Goal: Transaction & Acquisition: Purchase product/service

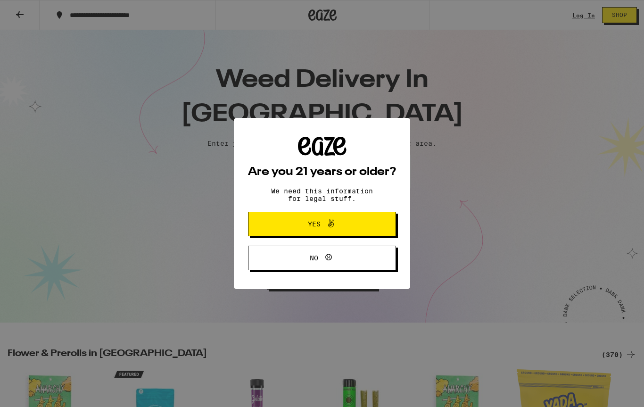
click at [342, 220] on span "Yes" at bounding box center [322, 224] width 72 height 12
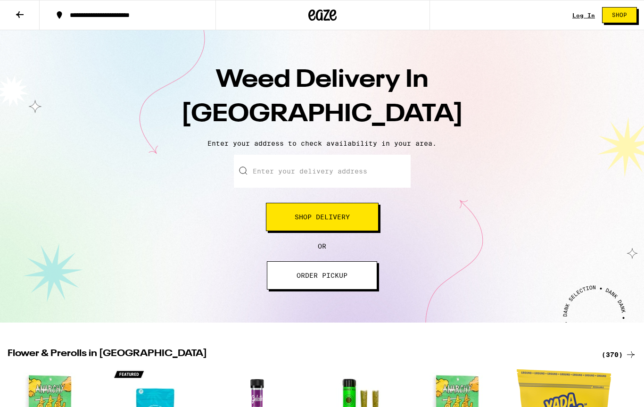
click at [346, 174] on input "Enter your delivery address" at bounding box center [322, 171] width 177 height 33
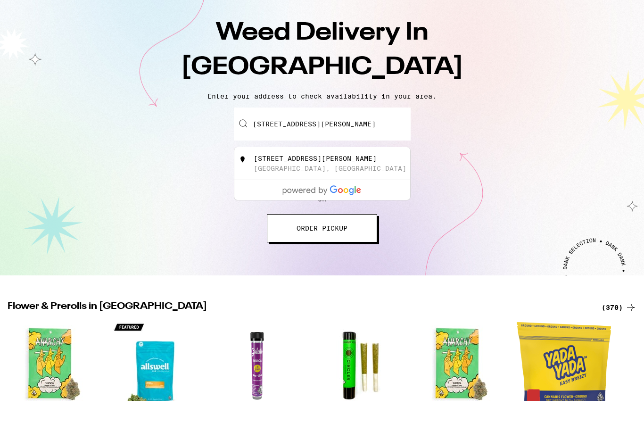
click at [350, 202] on div "2114 Ruhland Avenue Redondo Beach, CA" at bounding box center [338, 211] width 168 height 18
type input "2114 Ruhland Avenue, Redondo Beach, CA 90278"
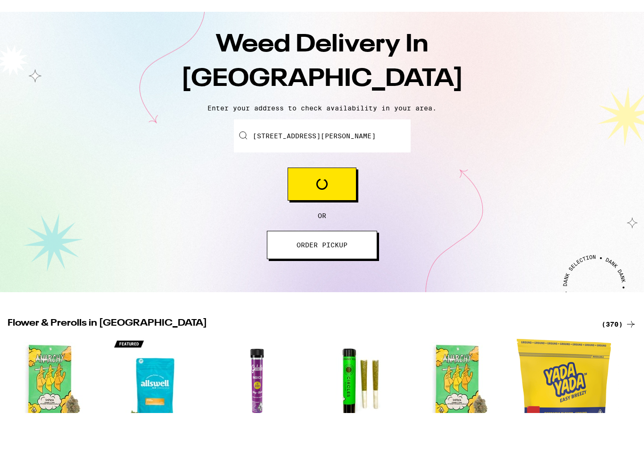
scroll to position [47, 0]
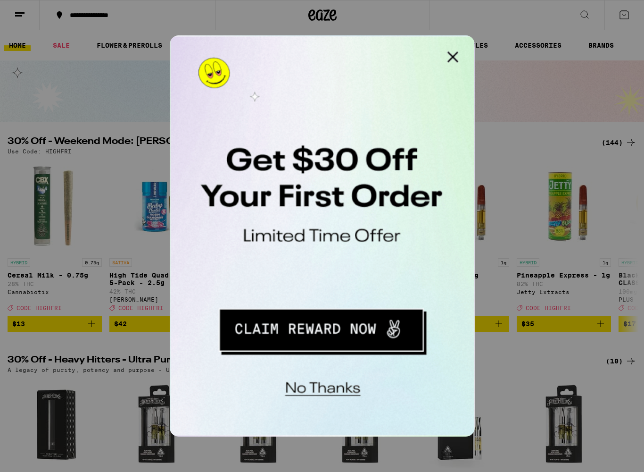
click at [255, 164] on button "Redirect to URL" at bounding box center [234, 162] width 117 height 24
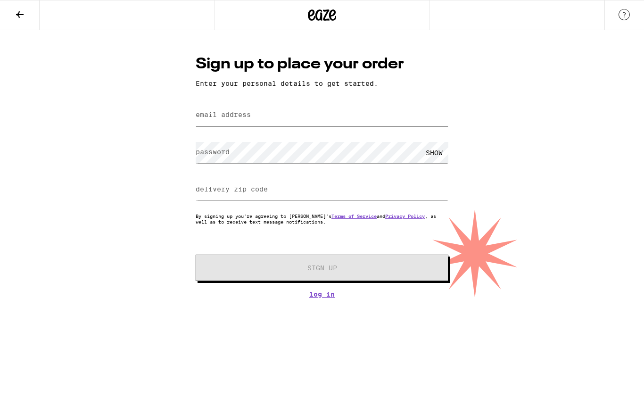
click at [321, 126] on input "email address" at bounding box center [322, 115] width 253 height 21
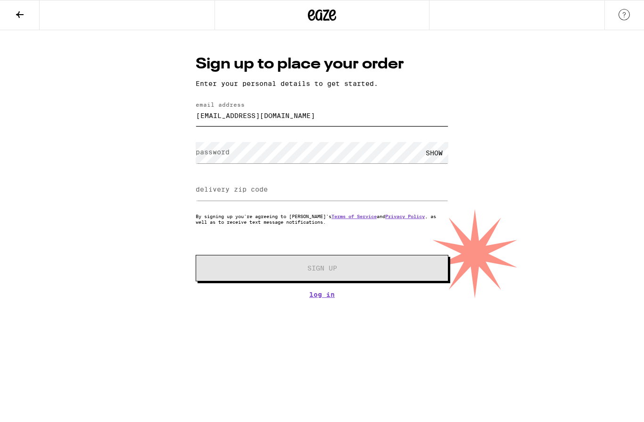
type input "[EMAIL_ADDRESS][DOMAIN_NAME]"
click at [293, 170] on form "email address [EMAIL_ADDRESS][DOMAIN_NAME] password SHOW delivery zip code By s…" at bounding box center [322, 191] width 253 height 180
click at [437, 155] on div "SHOW" at bounding box center [434, 152] width 28 height 21
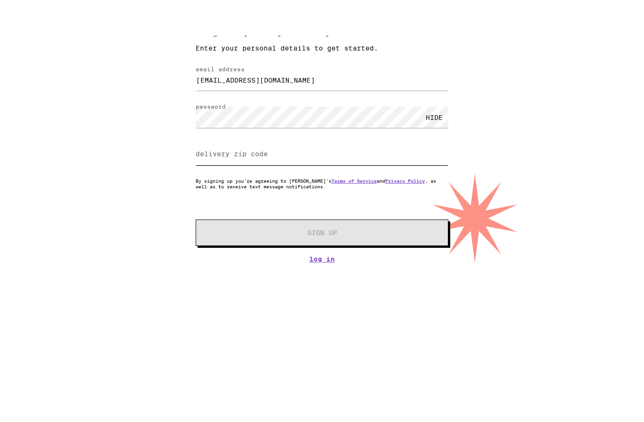
click at [344, 179] on input "delivery zip code" at bounding box center [322, 189] width 253 height 21
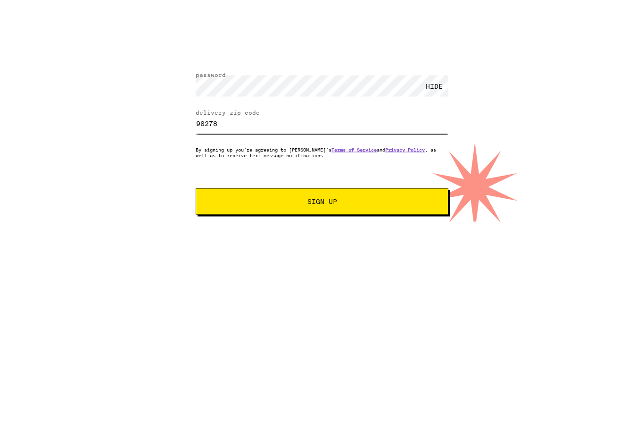
type input "90278"
click at [349, 255] on button "Sign Up" at bounding box center [322, 268] width 253 height 26
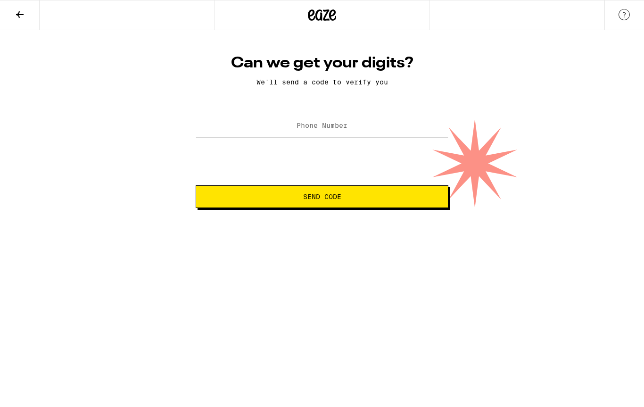
click at [356, 127] on input "Phone Number" at bounding box center [322, 126] width 253 height 21
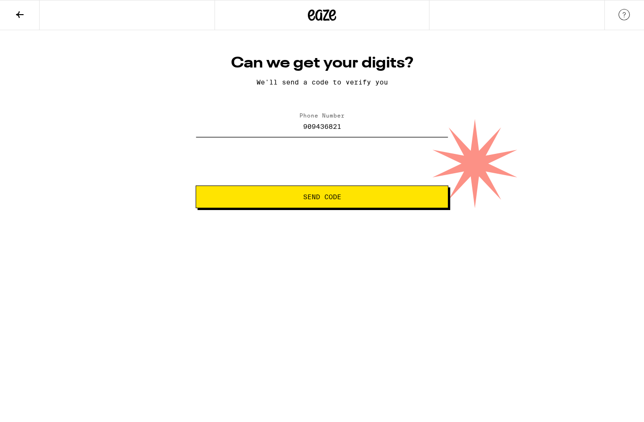
type input "[PHONE_NUMBER]"
click at [322, 198] on button "Send Code" at bounding box center [322, 196] width 253 height 23
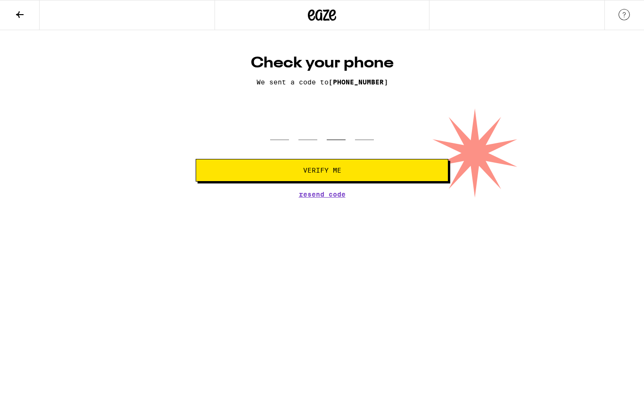
click at [339, 137] on input "tel" at bounding box center [336, 126] width 19 height 28
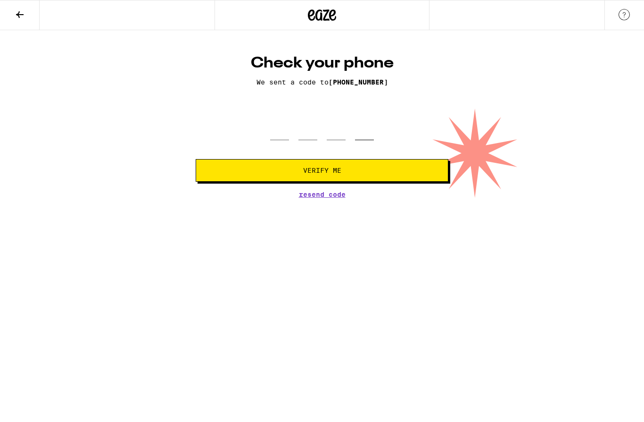
type input "7"
type input "917"
click at [275, 129] on input "tel" at bounding box center [279, 126] width 19 height 28
type input "7"
type input "9"
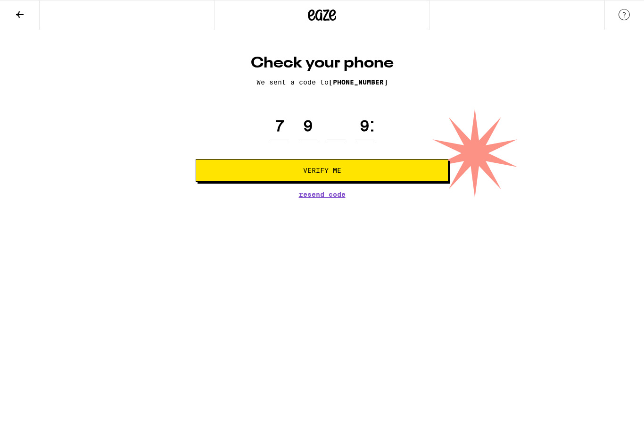
type input "1"
type input "7"
click at [349, 174] on button "Verify Me" at bounding box center [322, 170] width 253 height 23
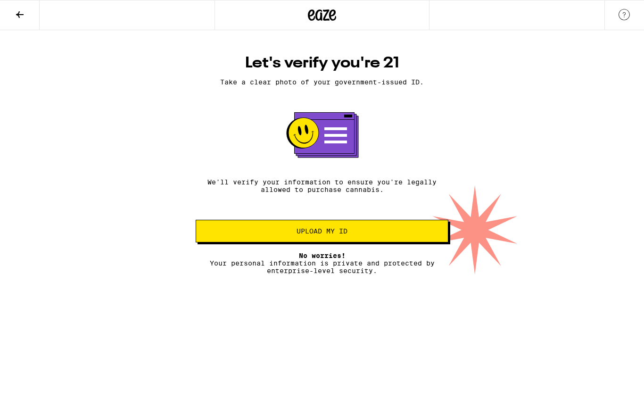
click at [366, 233] on span "Upload my ID" at bounding box center [322, 231] width 237 height 7
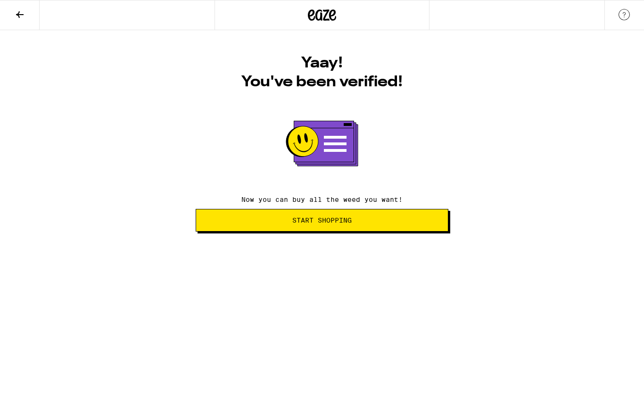
click at [362, 220] on span "Start Shopping" at bounding box center [322, 220] width 237 height 7
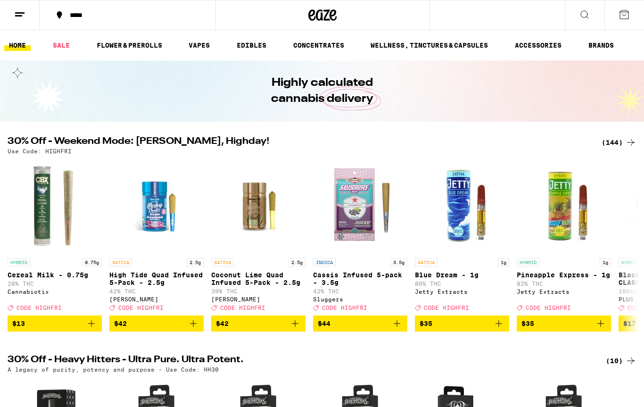
click at [590, 15] on icon at bounding box center [584, 14] width 11 height 11
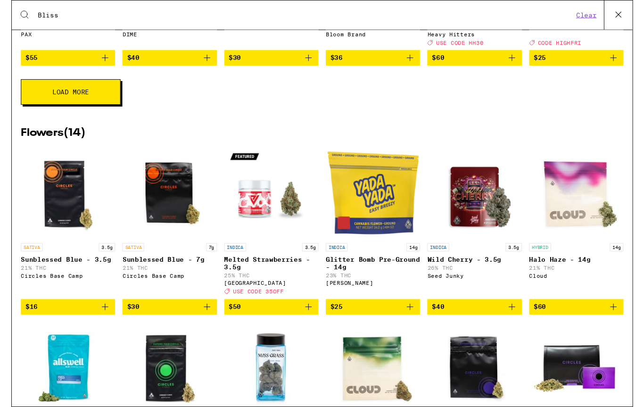
scroll to position [473, 0]
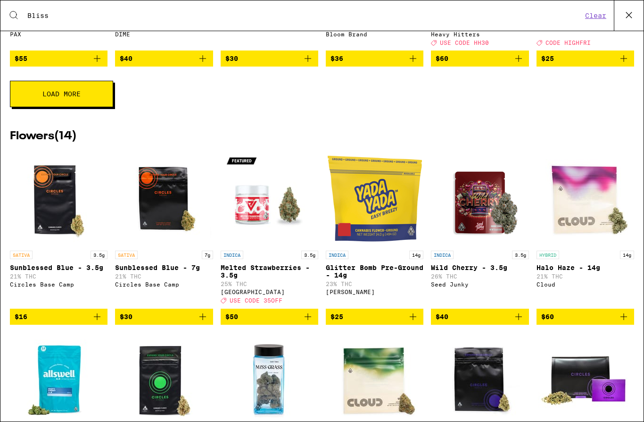
type input "Bliss"
click at [82, 107] on button "Load More" at bounding box center [61, 94] width 103 height 26
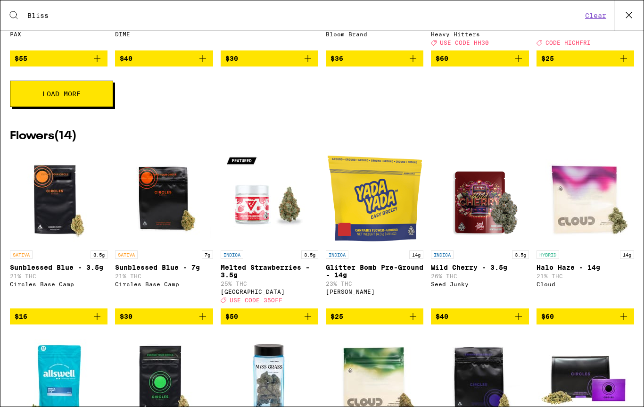
click at [84, 107] on button "Load More" at bounding box center [61, 94] width 103 height 26
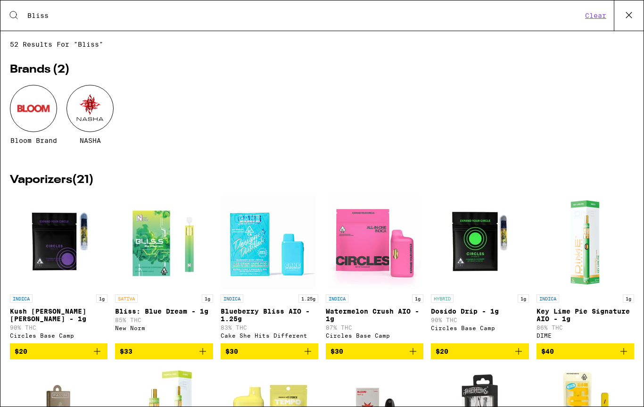
scroll to position [0, 0]
click at [597, 18] on button "Clear" at bounding box center [595, 15] width 27 height 8
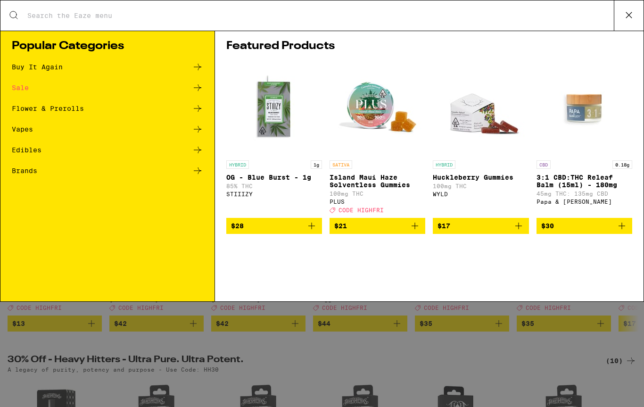
click at [241, 20] on input "Search for Products" at bounding box center [320, 15] width 587 height 8
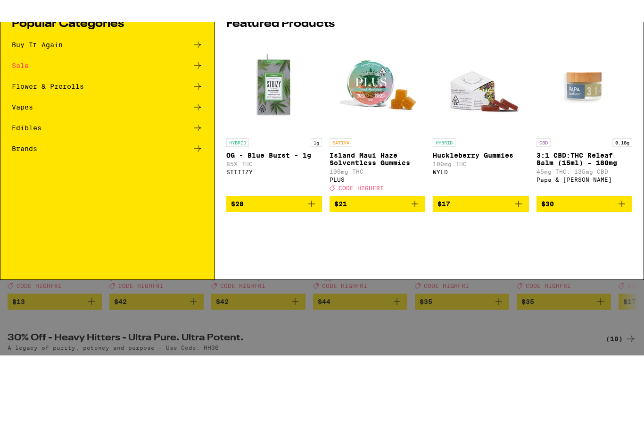
click at [23, 167] on div "Brands" at bounding box center [24, 170] width 25 height 7
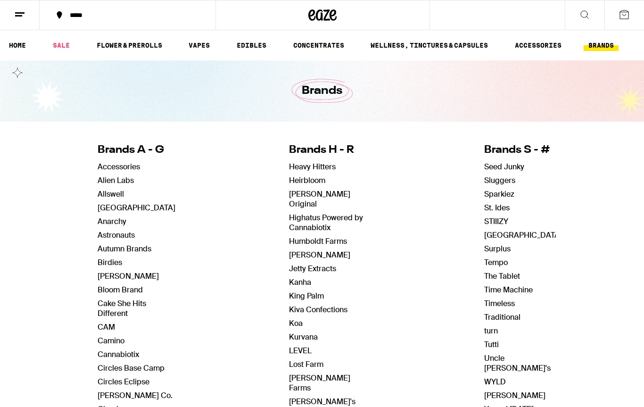
click at [197, 50] on link "VAPES" at bounding box center [199, 45] width 31 height 11
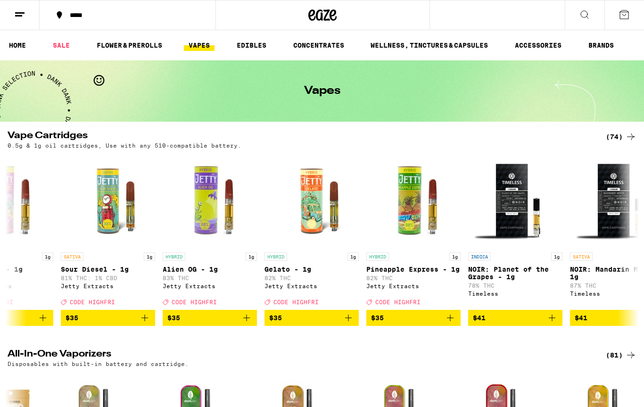
click at [587, 10] on icon at bounding box center [584, 14] width 11 height 11
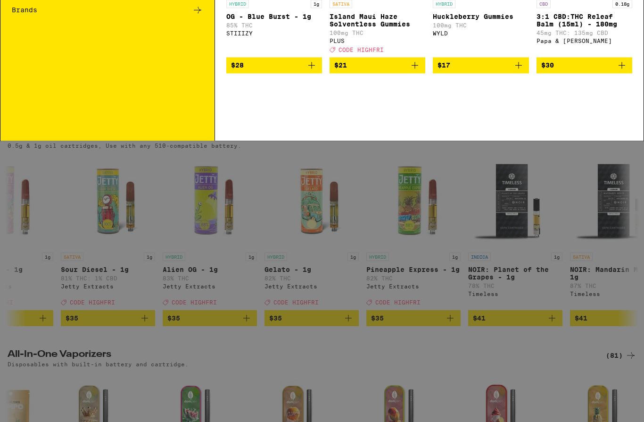
click at [32, 145] on div "Edibles" at bounding box center [107, 149] width 191 height 11
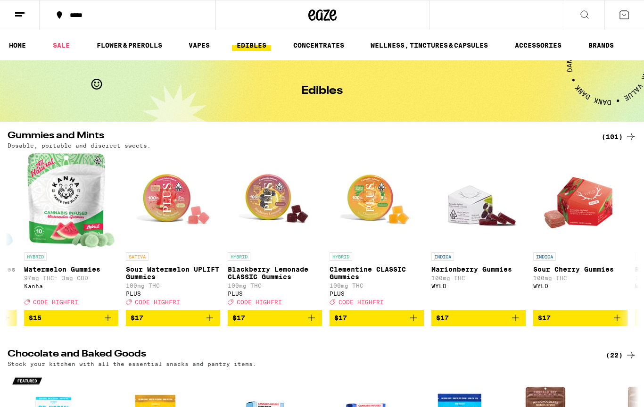
scroll to position [0, 2938]
click at [472, 215] on img "Open page for Marionberry Gummies from WYLD" at bounding box center [478, 200] width 94 height 94
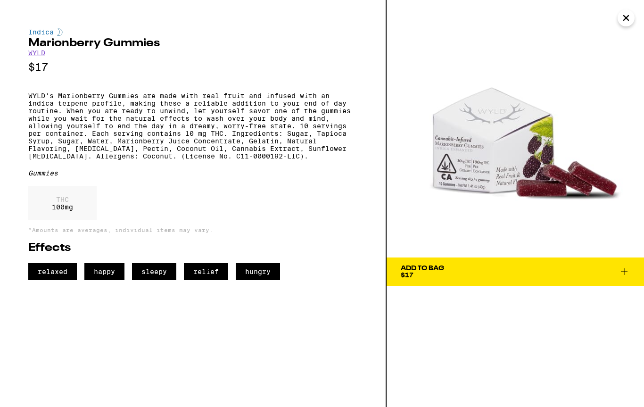
click at [623, 273] on icon at bounding box center [624, 271] width 11 height 11
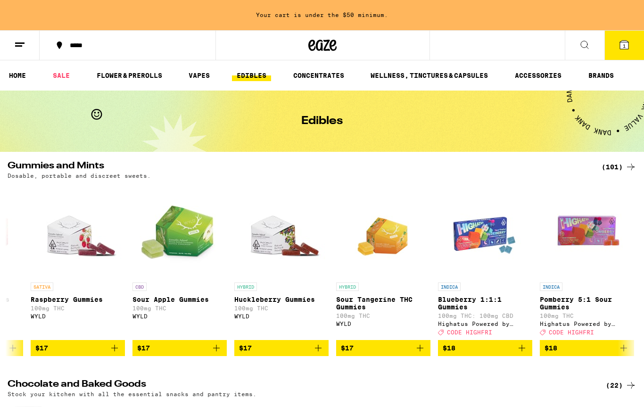
scroll to position [0, 3544]
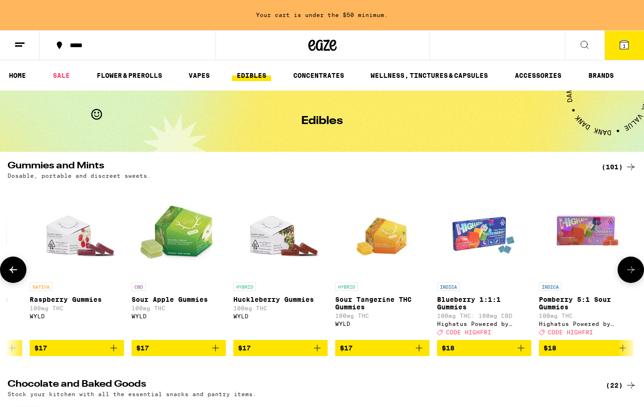
click at [259, 258] on img "Open page for Huckleberry Gummies from WYLD" at bounding box center [280, 230] width 94 height 94
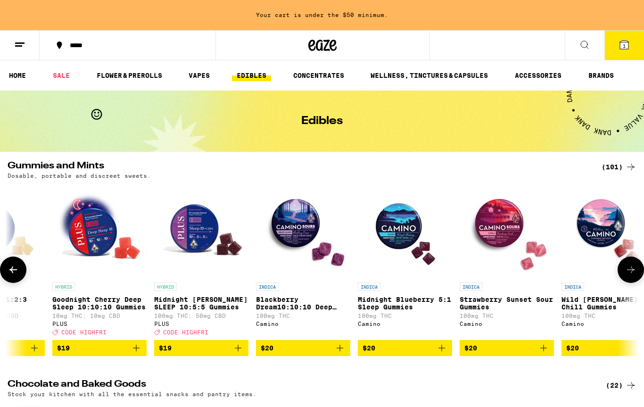
scroll to position [0, 5152]
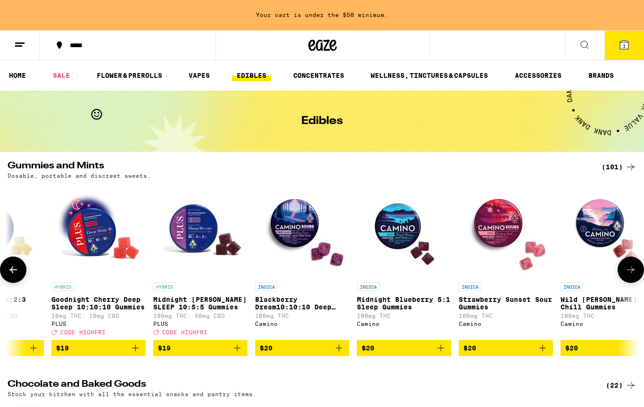
click at [297, 237] on img "Open page for Blackberry Dream10:10:10 Deep Sleep Gummies from Camino" at bounding box center [302, 230] width 94 height 94
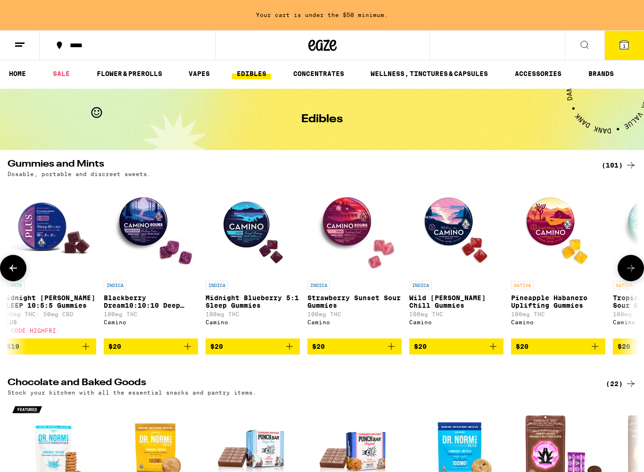
scroll to position [0, 5311]
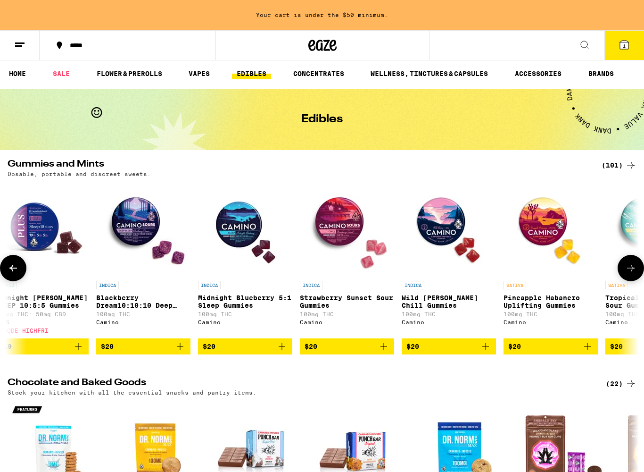
click at [435, 226] on img "Open page for Wild Berry Chill Gummies from Camino" at bounding box center [449, 229] width 94 height 94
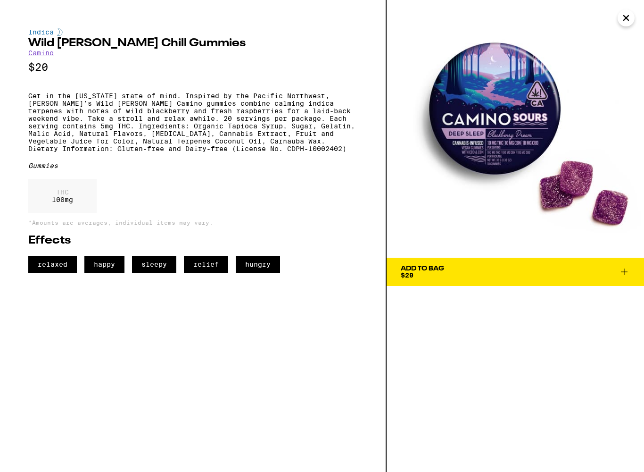
click at [626, 273] on icon at bounding box center [624, 271] width 11 height 11
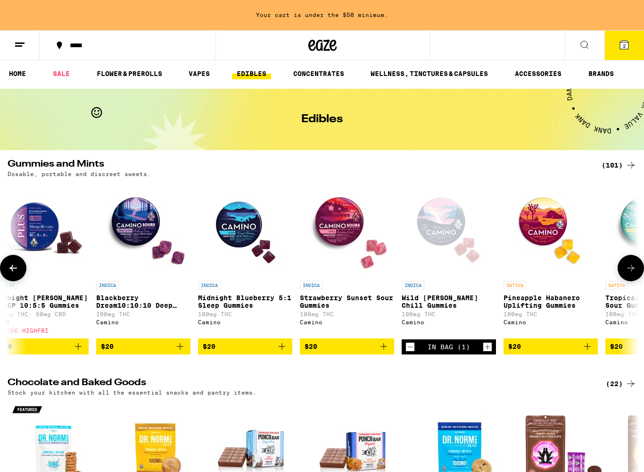
click at [349, 224] on img "Open page for Strawberry Sunset Sour Gummies from Camino" at bounding box center [347, 229] width 94 height 94
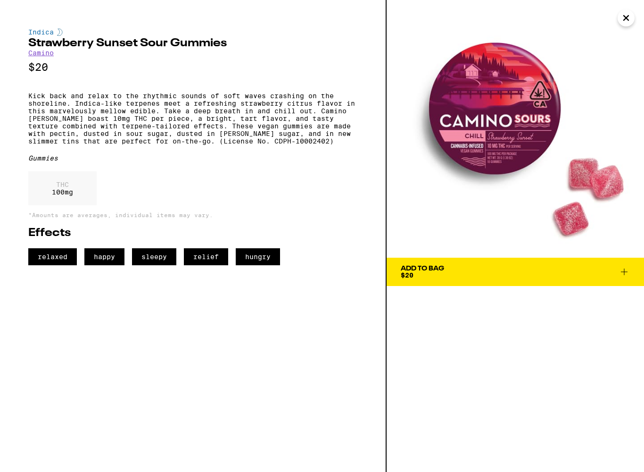
click at [625, 20] on icon "Close" at bounding box center [626, 18] width 5 height 5
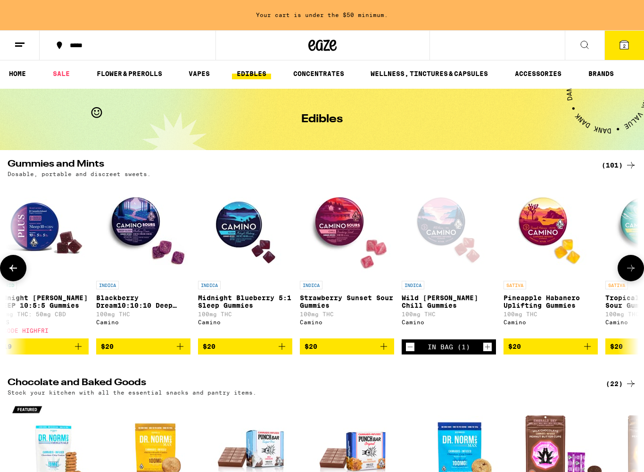
click at [245, 309] on p "Midnight Blueberry 5:1 Sleep Gummies" at bounding box center [245, 301] width 94 height 15
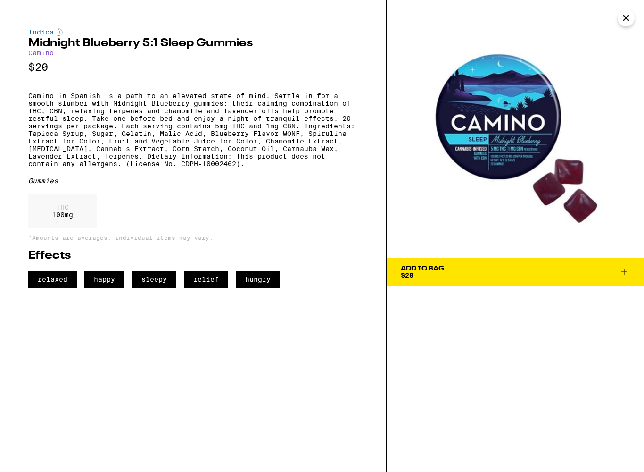
click at [623, 19] on icon "Close" at bounding box center [626, 18] width 11 height 14
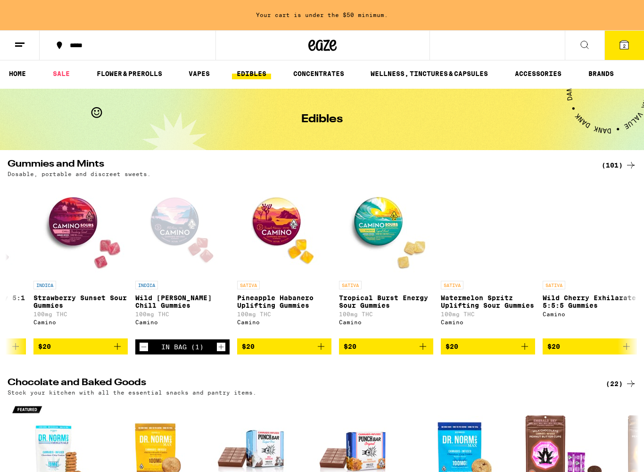
scroll to position [0, 5603]
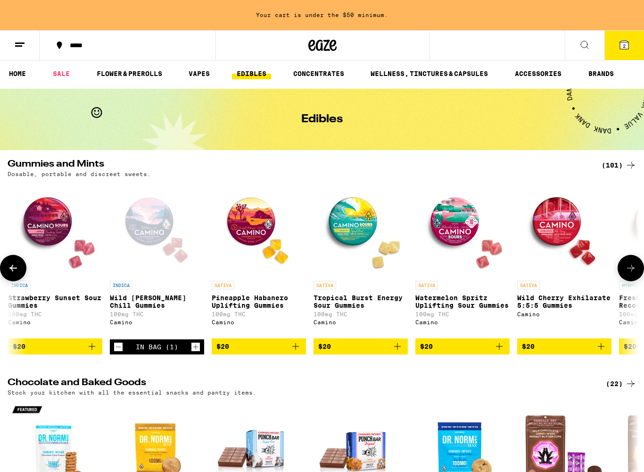
click at [365, 309] on p "Tropical Burst Energy Sour Gummies" at bounding box center [361, 301] width 94 height 15
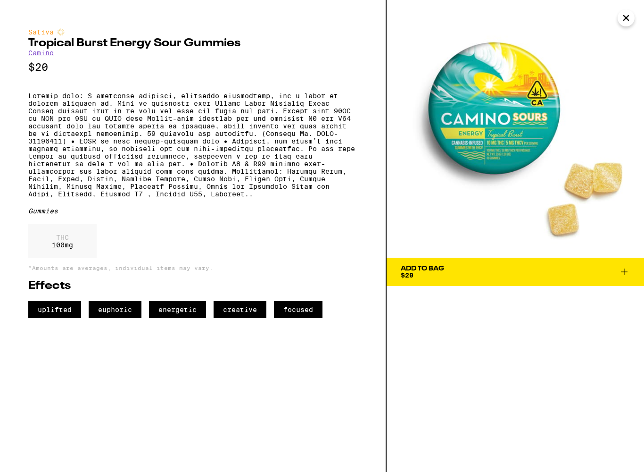
click at [626, 18] on icon "Close" at bounding box center [626, 18] width 5 height 5
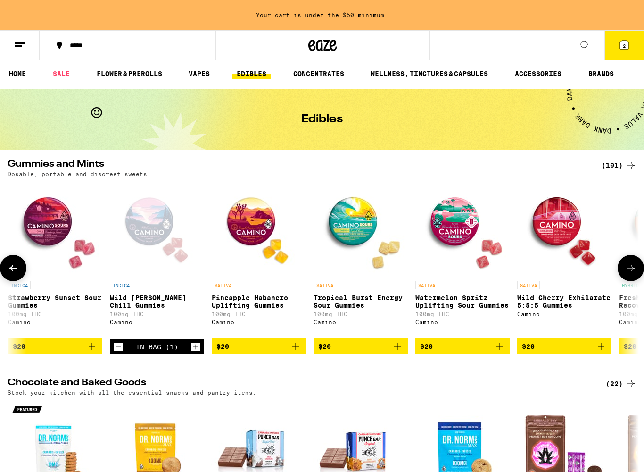
click at [464, 307] on p "Watermelon Spritz Uplifting Sour Gummies" at bounding box center [463, 301] width 94 height 15
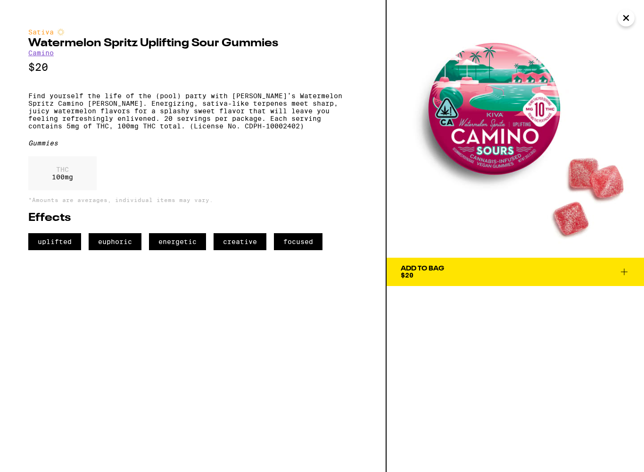
click at [624, 273] on icon at bounding box center [624, 271] width 11 height 11
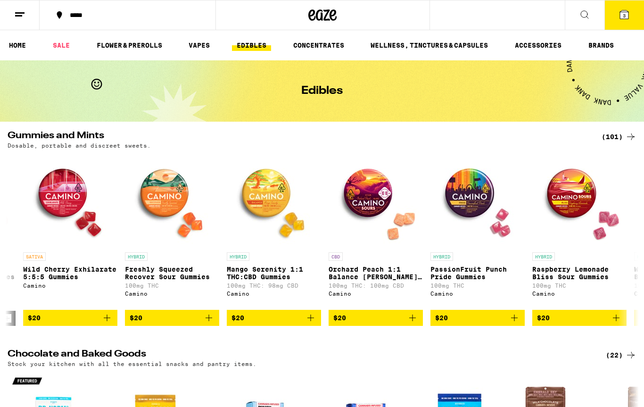
scroll to position [0, 6098]
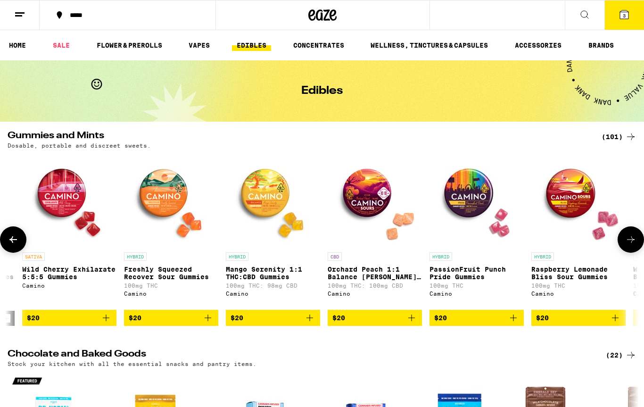
click at [580, 196] on img "Open page for Raspberry Lemonade Bliss Sour Gummies from Camino" at bounding box center [579, 200] width 94 height 94
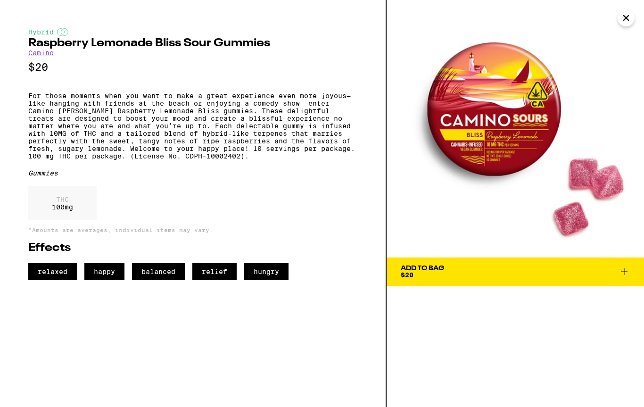
click at [624, 272] on icon at bounding box center [624, 271] width 7 height 7
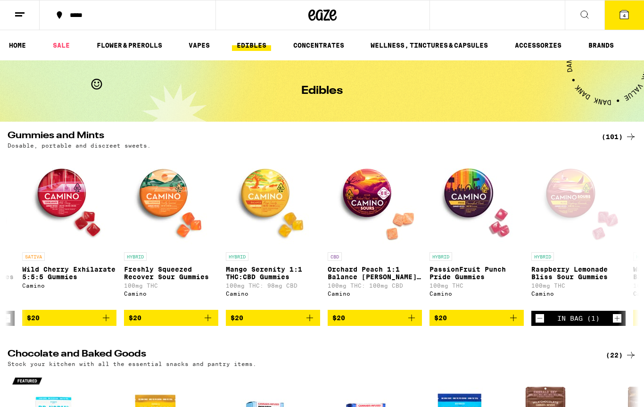
click at [625, 14] on span "4" at bounding box center [624, 16] width 3 height 6
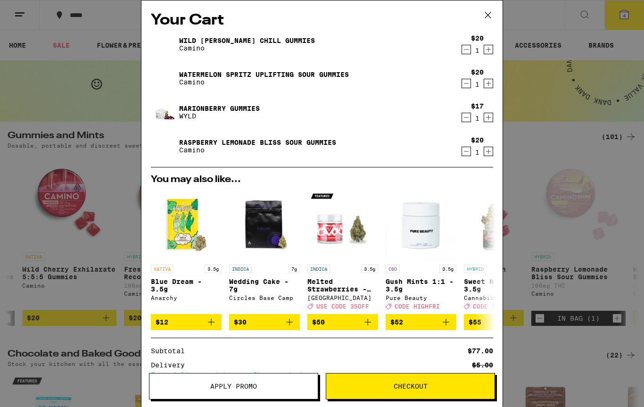
click at [489, 15] on icon at bounding box center [488, 15] width 6 height 6
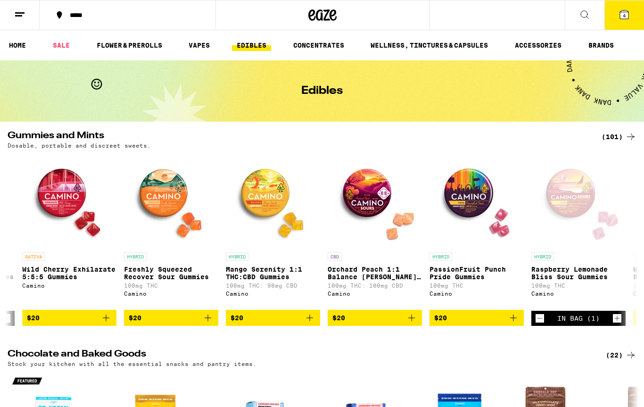
click at [583, 17] on icon at bounding box center [584, 14] width 11 height 11
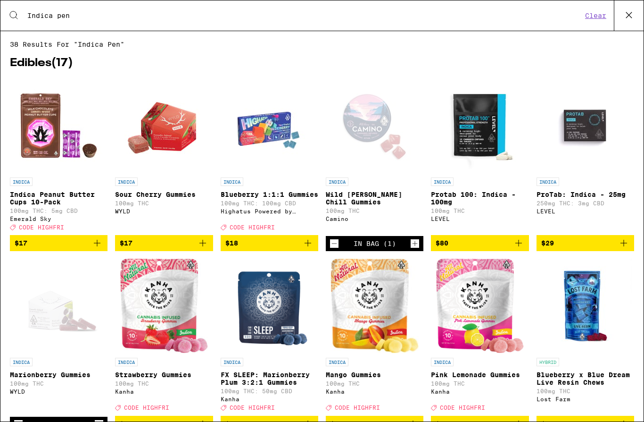
type input "Indica pen"
click at [602, 163] on img "Open page for ProTab: Indica - 25mg from LEVEL" at bounding box center [585, 125] width 94 height 94
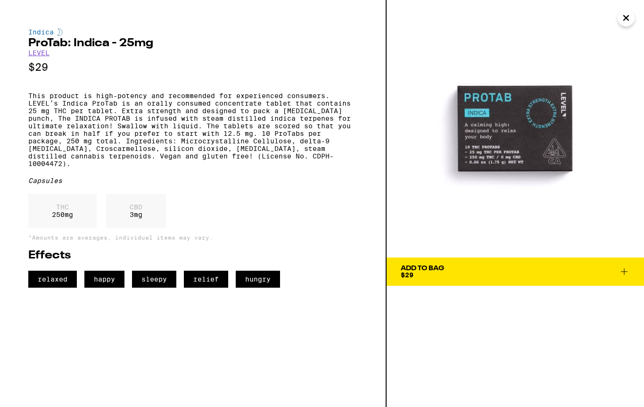
click at [625, 21] on icon "Close" at bounding box center [626, 18] width 11 height 14
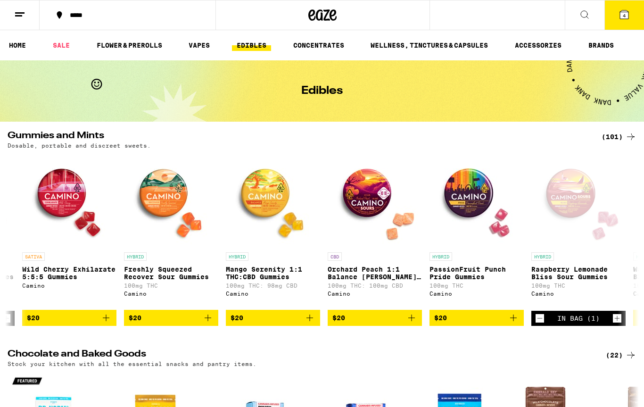
click at [581, 21] on button at bounding box center [585, 15] width 40 height 30
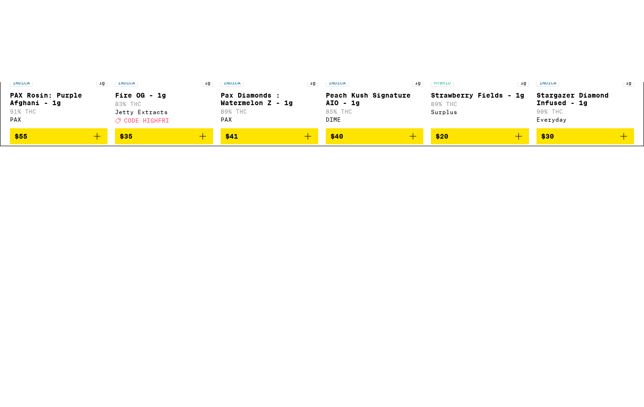
scroll to position [710, 0]
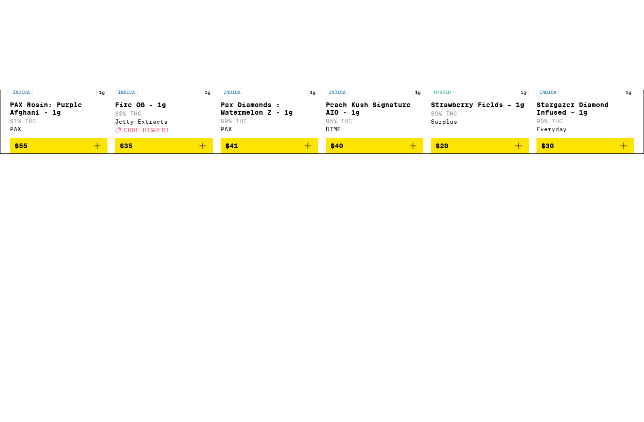
type input "Indica"
click at [63, 257] on button "Load More" at bounding box center [61, 270] width 103 height 26
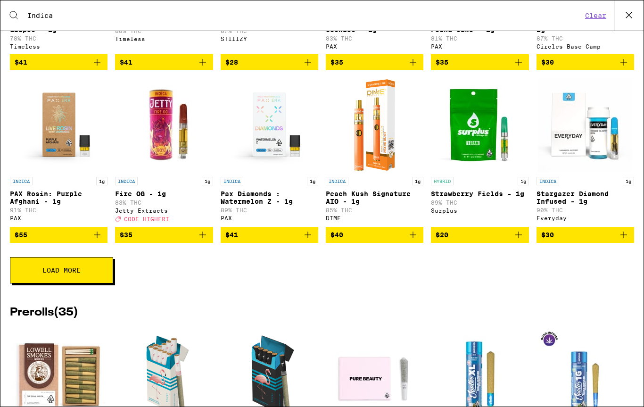
click at [73, 274] on span "Load More" at bounding box center [61, 270] width 38 height 7
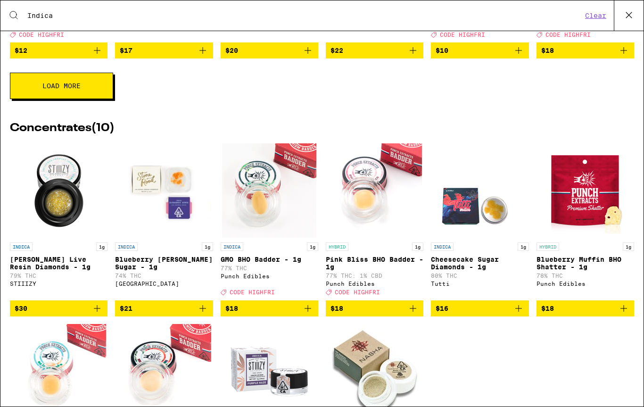
scroll to position [2106, 0]
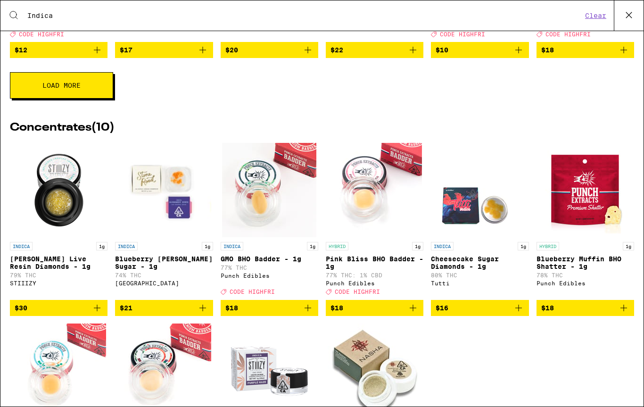
click at [80, 99] on button "Load More" at bounding box center [61, 85] width 103 height 26
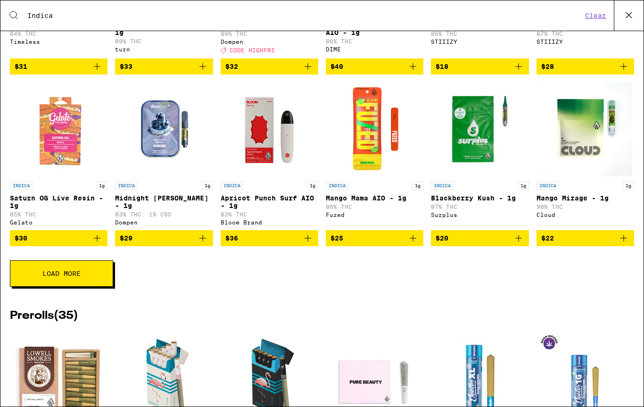
scroll to position [1051, 0]
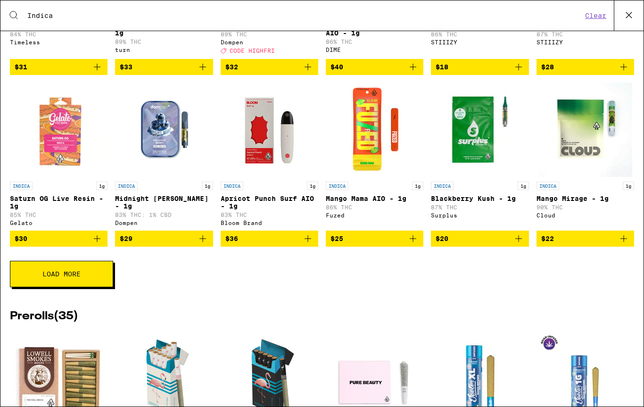
click at [152, 177] on img "Open page for Midnight Berry - 1g from Dompen" at bounding box center [164, 130] width 94 height 94
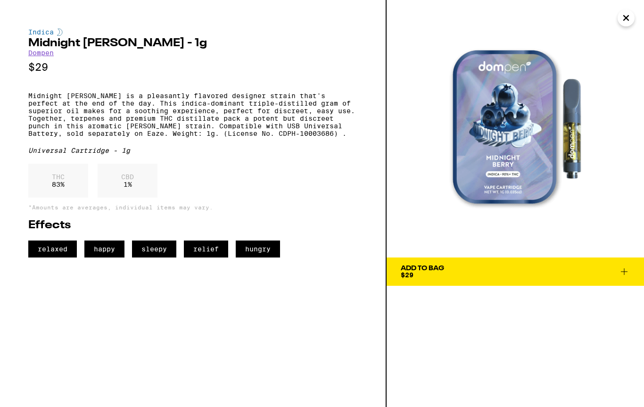
click at [624, 20] on icon "Close" at bounding box center [626, 18] width 5 height 5
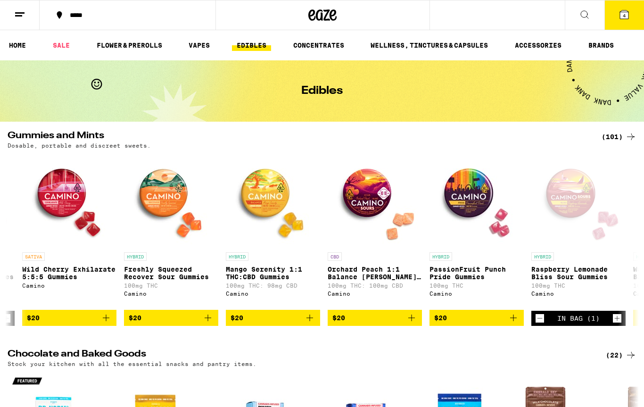
click at [589, 22] on button at bounding box center [585, 15] width 40 height 30
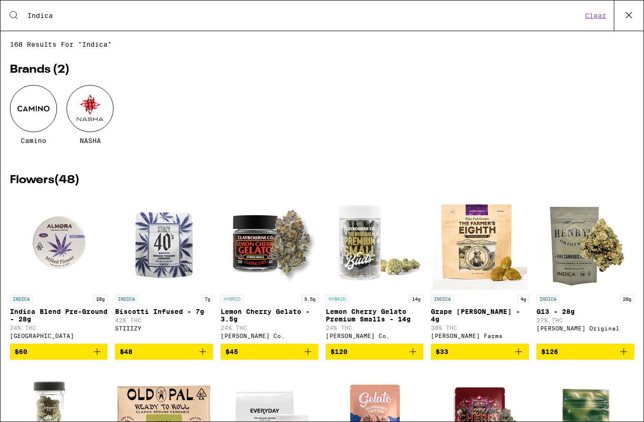
click at [632, 16] on icon at bounding box center [629, 15] width 14 height 14
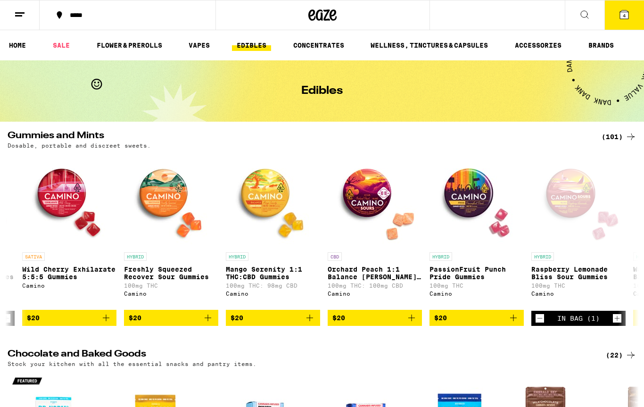
click at [582, 17] on icon at bounding box center [584, 14] width 11 height 11
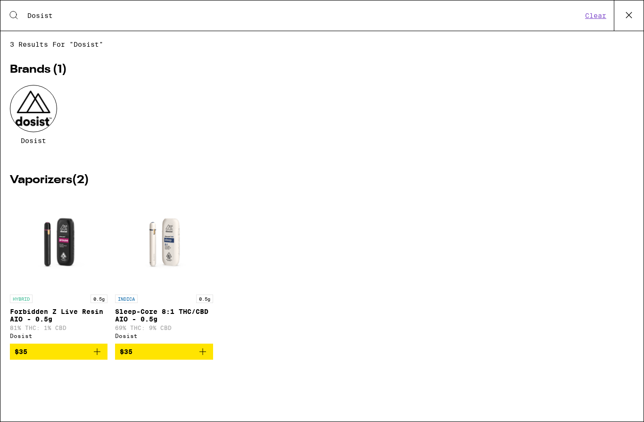
type input "Dosist"
click at [38, 121] on div at bounding box center [33, 108] width 47 height 47
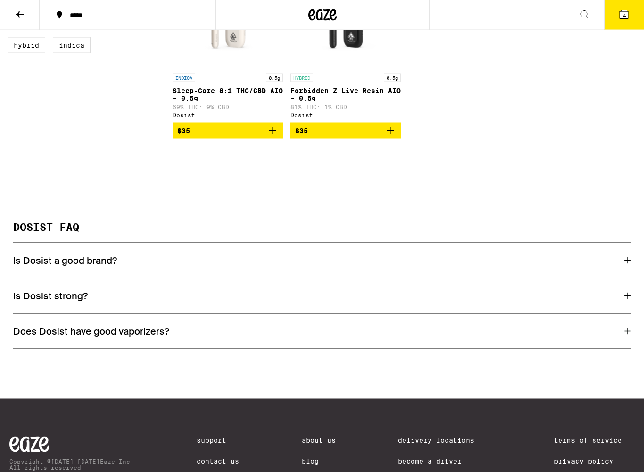
scroll to position [330, 0]
click at [580, 277] on div "Is Dosist a good brand?" at bounding box center [322, 259] width 618 height 35
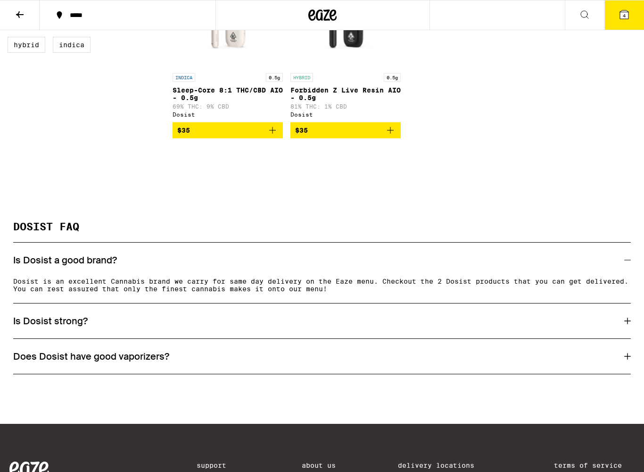
click at [564, 327] on div "Is Dosist strong?" at bounding box center [322, 321] width 618 height 12
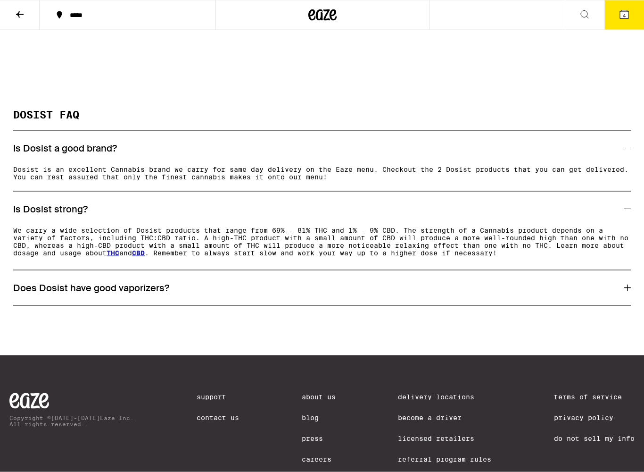
scroll to position [442, 0]
click at [582, 293] on div "Does Dosist have good vaporizers?" at bounding box center [322, 287] width 618 height 12
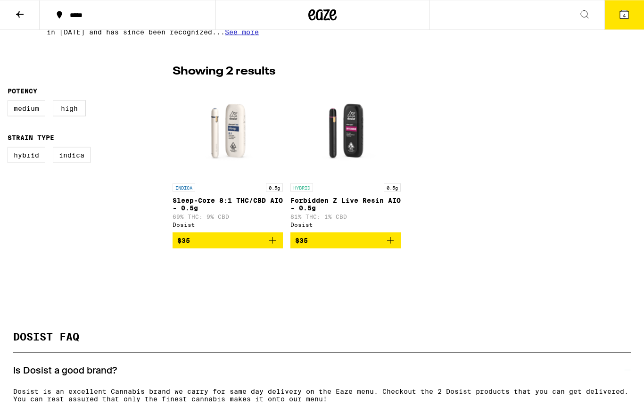
scroll to position [210, 0]
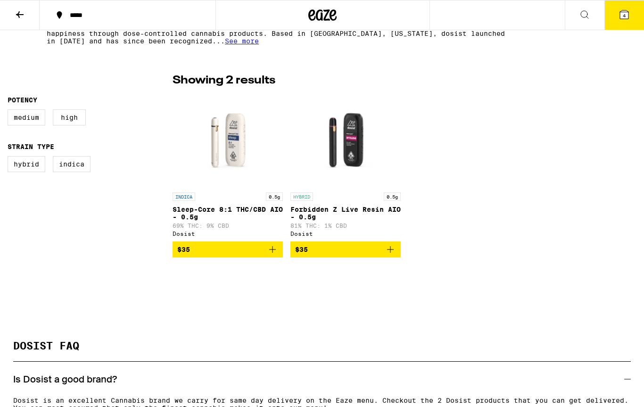
click at [232, 147] on img "Open page for Sleep-Core 8:1 THC/CBD AIO - 0.5g from Dosist" at bounding box center [228, 140] width 110 height 94
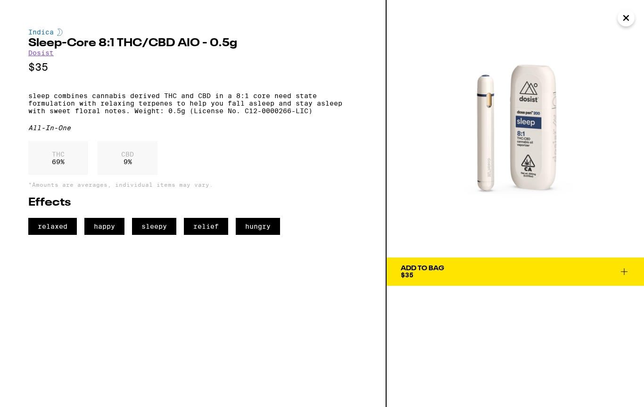
click at [619, 267] on icon at bounding box center [624, 271] width 11 height 11
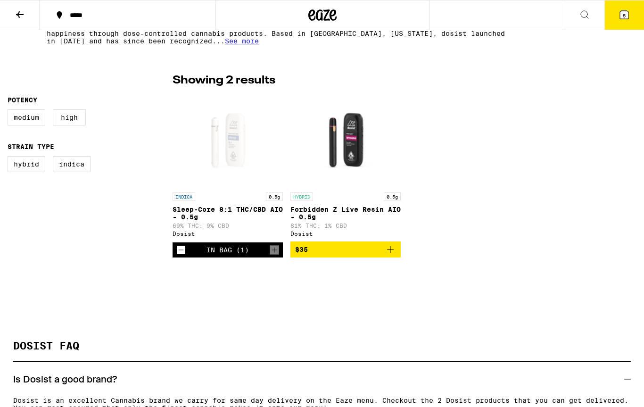
click at [24, 117] on label "Medium" at bounding box center [27, 117] width 38 height 16
click at [10, 111] on input "Medium" at bounding box center [9, 111] width 0 height 0
checkbox input "true"
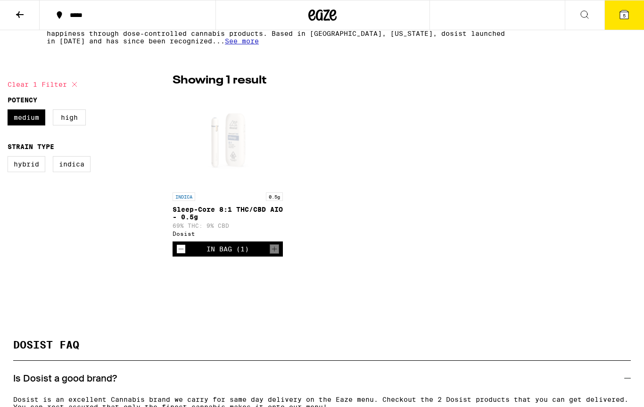
click at [78, 121] on label "High" at bounding box center [69, 117] width 33 height 16
click at [10, 111] on input "High" at bounding box center [9, 111] width 0 height 0
checkbox input "true"
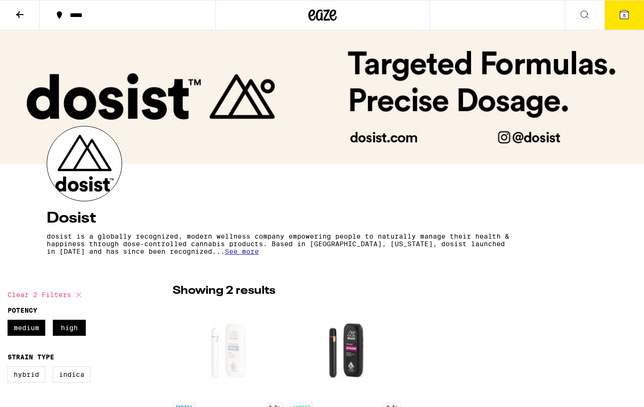
click at [623, 13] on span "5" at bounding box center [624, 16] width 3 height 6
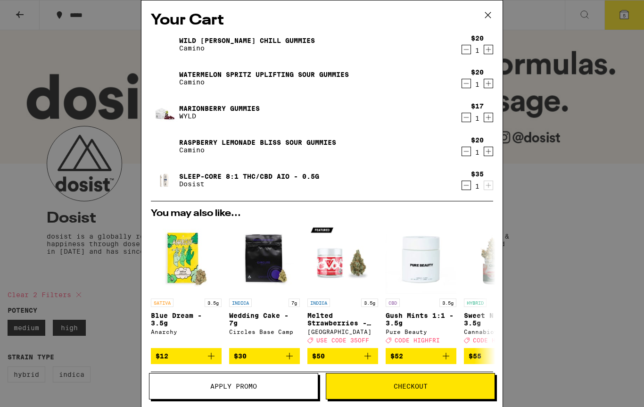
click at [464, 123] on icon "Decrement" at bounding box center [466, 117] width 8 height 11
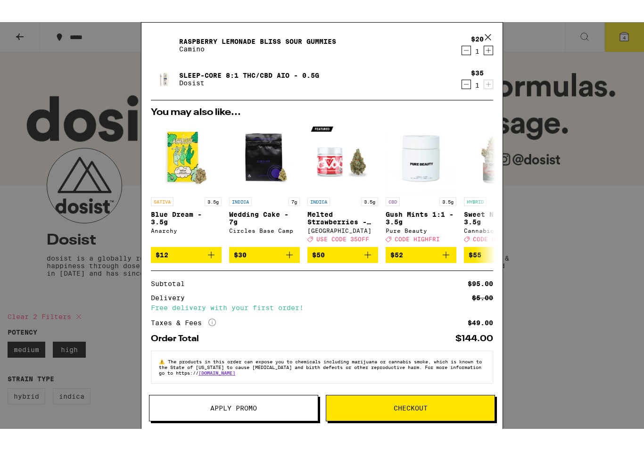
scroll to position [100, 0]
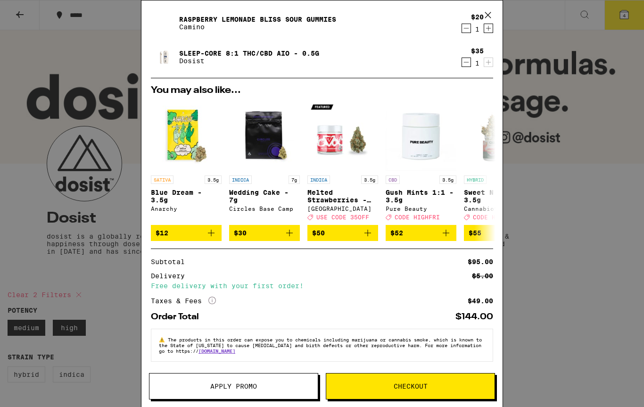
click at [432, 388] on span "Checkout" at bounding box center [410, 386] width 168 height 7
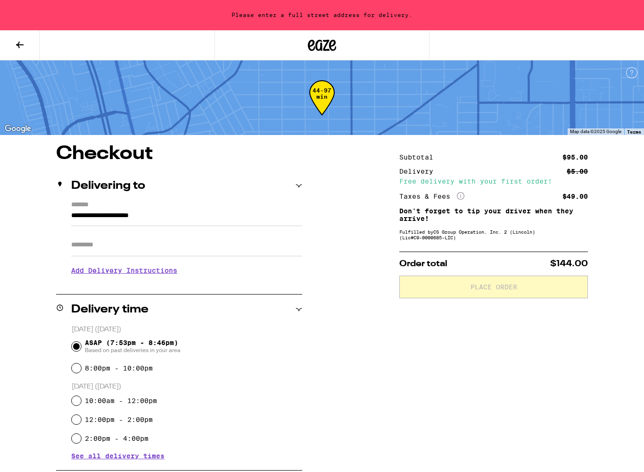
click at [147, 208] on label "*******" at bounding box center [186, 205] width 231 height 9
click at [147, 210] on input "**********" at bounding box center [186, 218] width 231 height 16
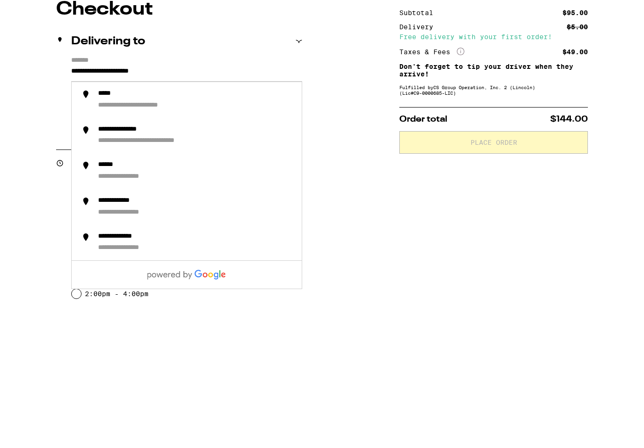
click at [143, 210] on input "**********" at bounding box center [186, 218] width 231 height 16
click at [83, 210] on input "**********" at bounding box center [186, 218] width 231 height 16
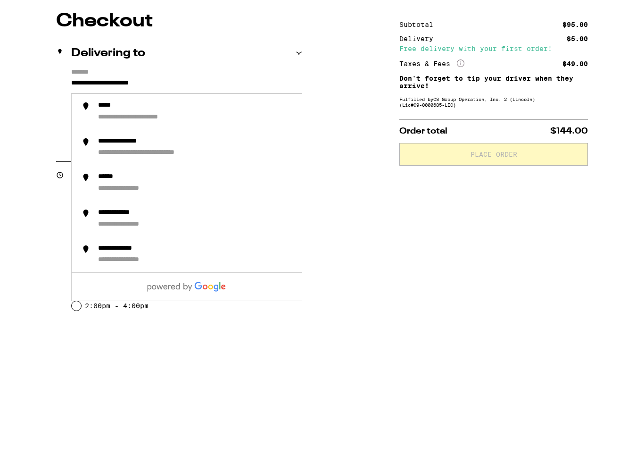
scroll to position [144, 0]
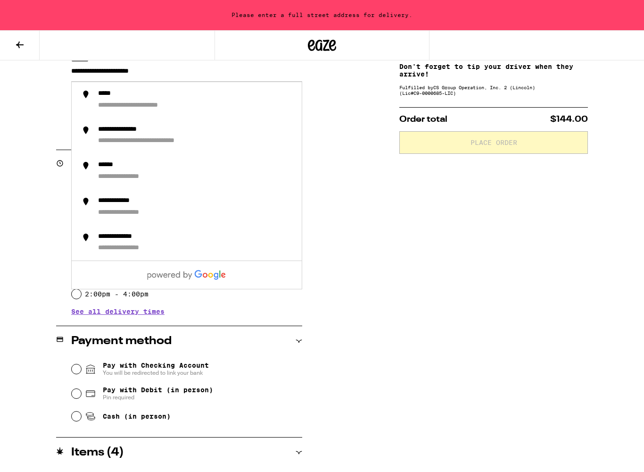
click at [76, 75] on input "**********" at bounding box center [186, 74] width 231 height 16
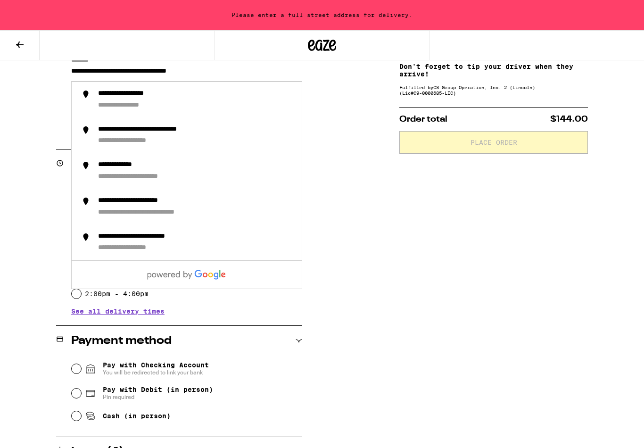
click at [164, 107] on div "**********" at bounding box center [134, 105] width 73 height 9
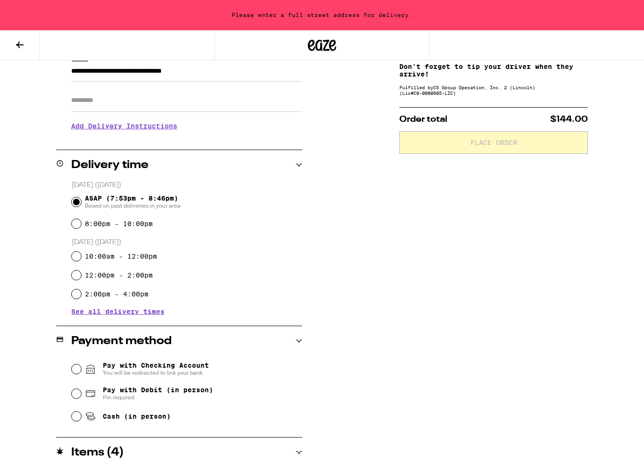
type input "**********"
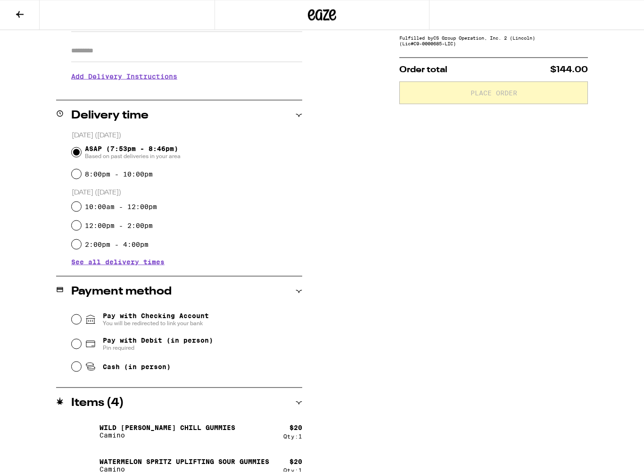
scroll to position [164, 0]
click at [80, 347] on input "Pay with Debit (in person) Pin required" at bounding box center [76, 343] width 9 height 9
radio input "true"
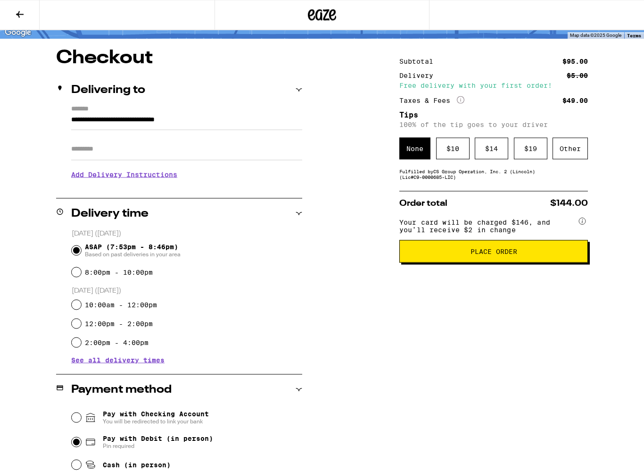
scroll to position [66, 0]
click at [452, 158] on div "$ 10" at bounding box center [452, 148] width 33 height 22
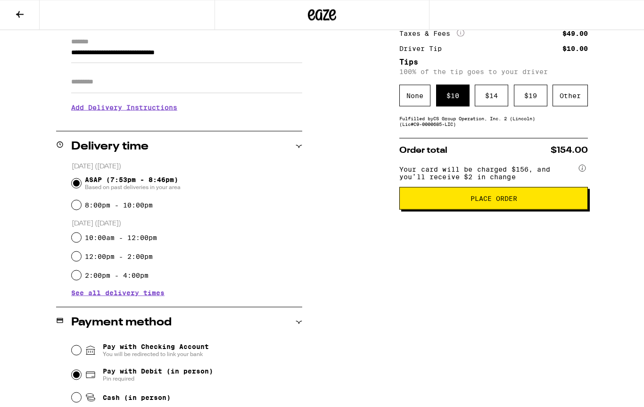
scroll to position [133, 0]
click at [524, 201] on span "Place Order" at bounding box center [494, 198] width 173 height 7
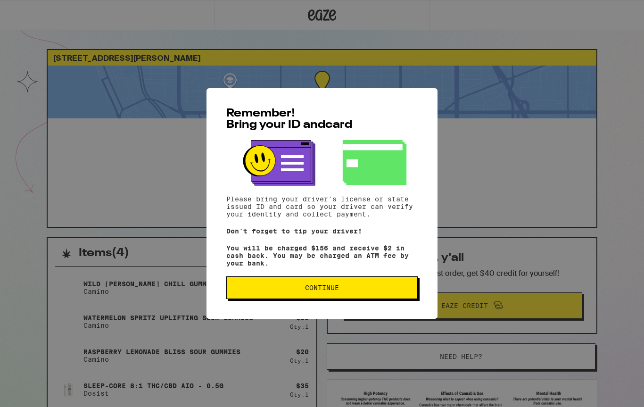
click at [372, 299] on button "Continue" at bounding box center [321, 287] width 191 height 23
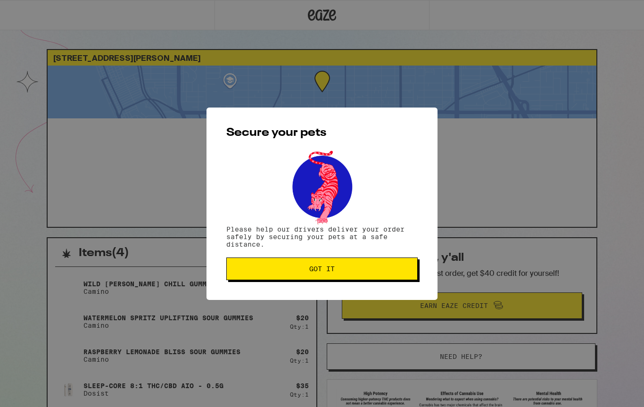
click at [384, 272] on span "Got it" at bounding box center [321, 269] width 175 height 7
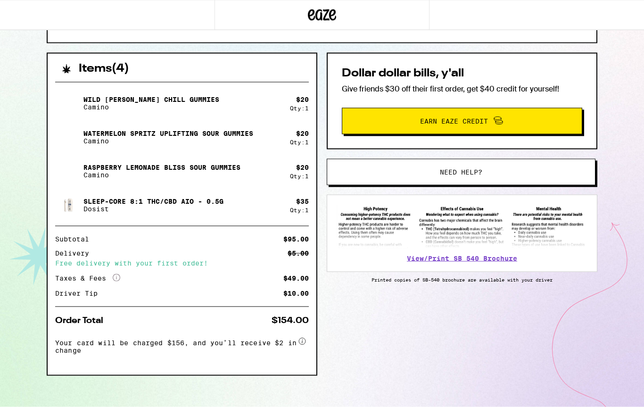
scroll to position [196, 0]
